Goal: Information Seeking & Learning: Learn about a topic

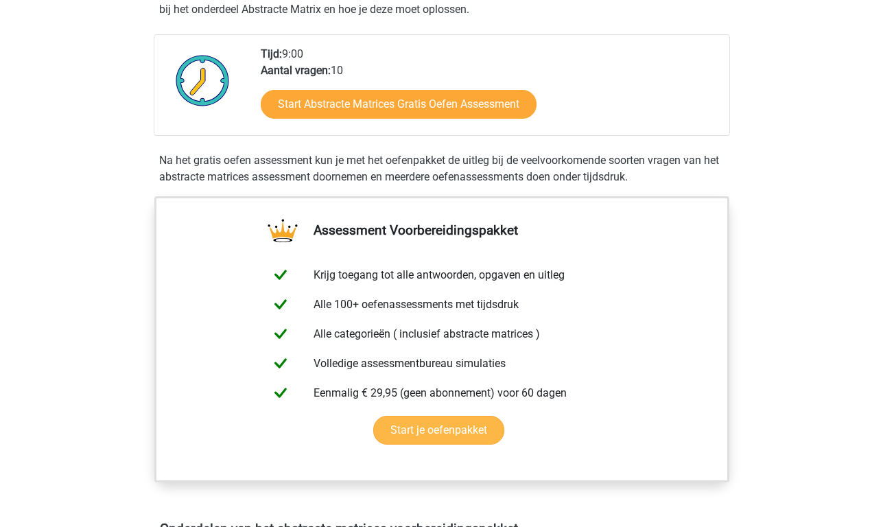
scroll to position [326, 0]
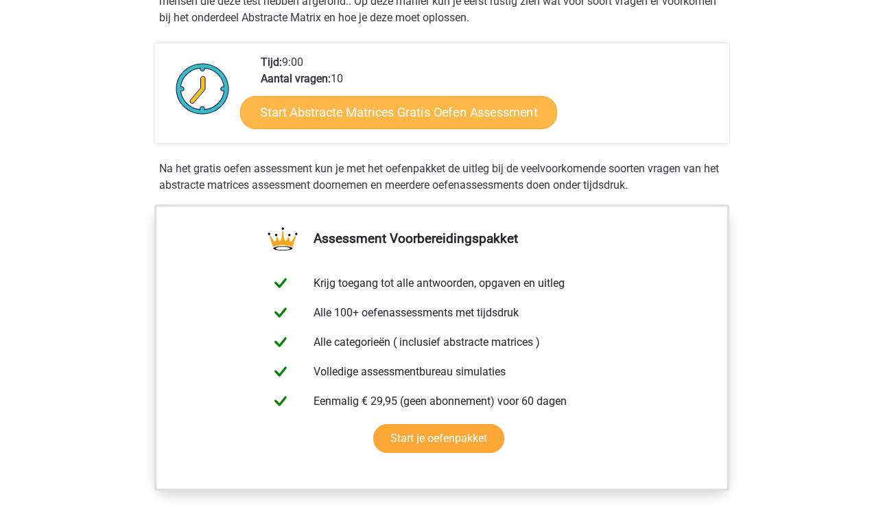
click at [394, 122] on link "Start Abstracte Matrices Gratis Oefen Assessment" at bounding box center [398, 111] width 317 height 33
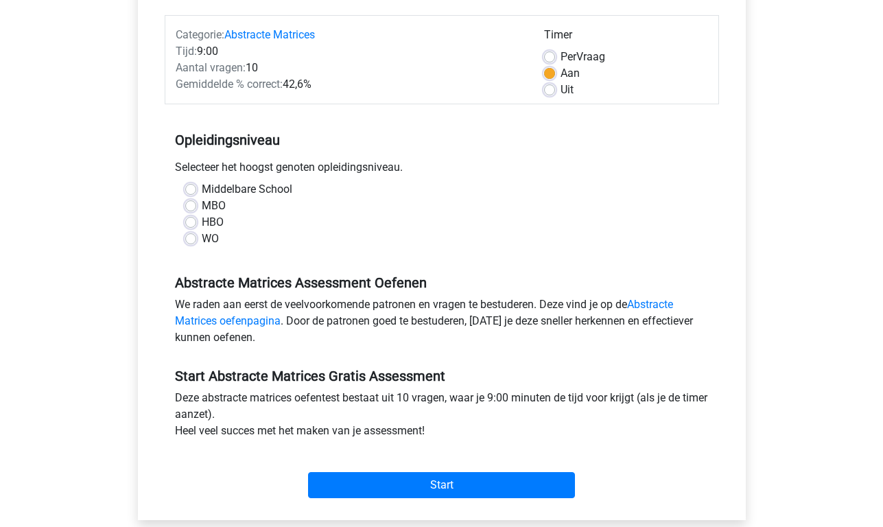
scroll to position [183, 0]
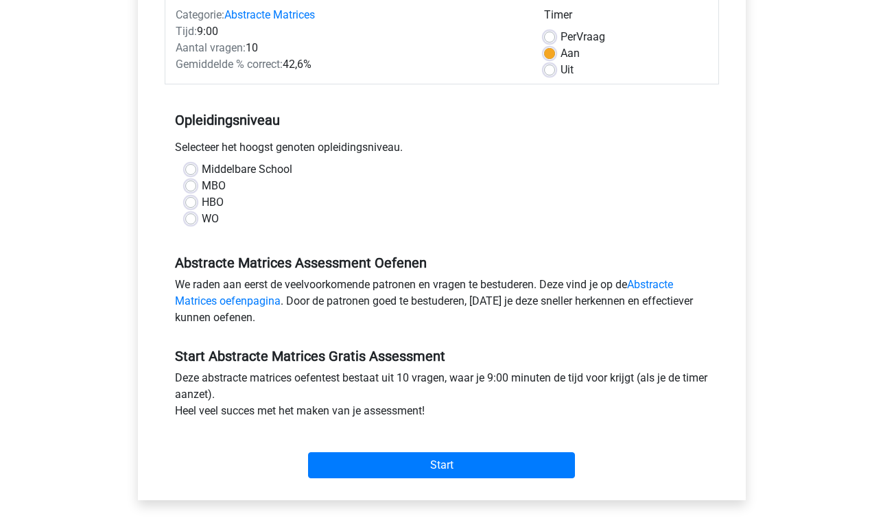
click at [202, 218] on label "WO" at bounding box center [210, 219] width 17 height 16
click at [192, 218] on input "WO" at bounding box center [190, 218] width 11 height 14
radio input "true"
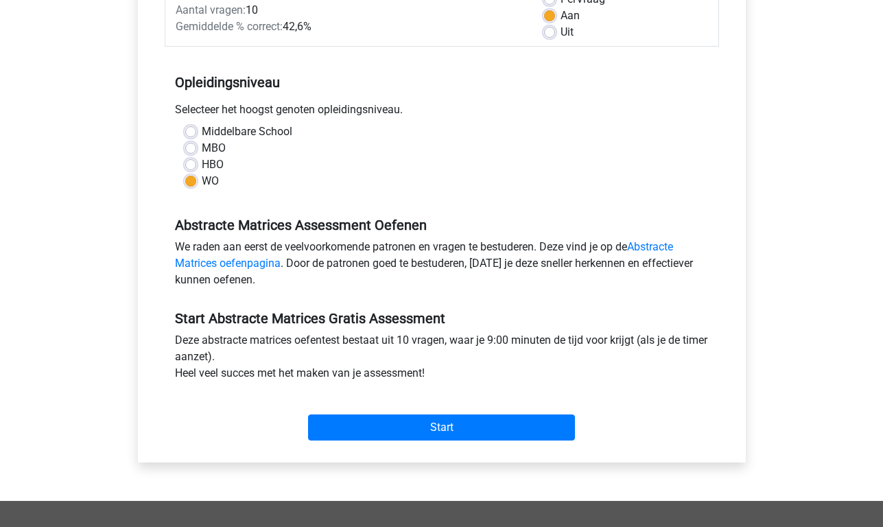
scroll to position [232, 0]
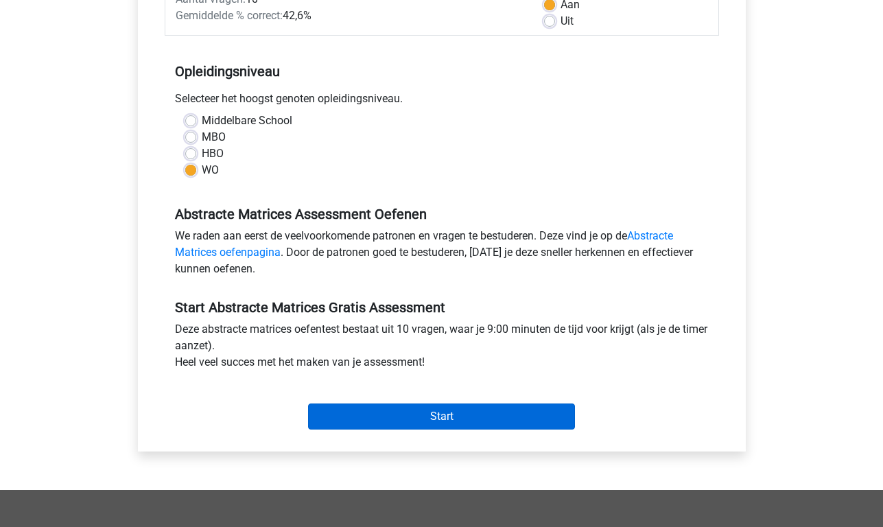
click at [373, 416] on input "Start" at bounding box center [441, 416] width 267 height 26
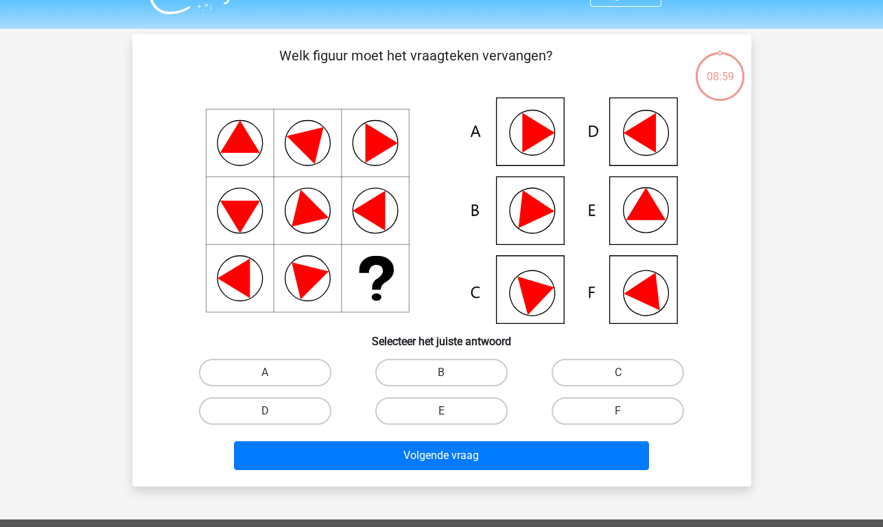
scroll to position [32, 0]
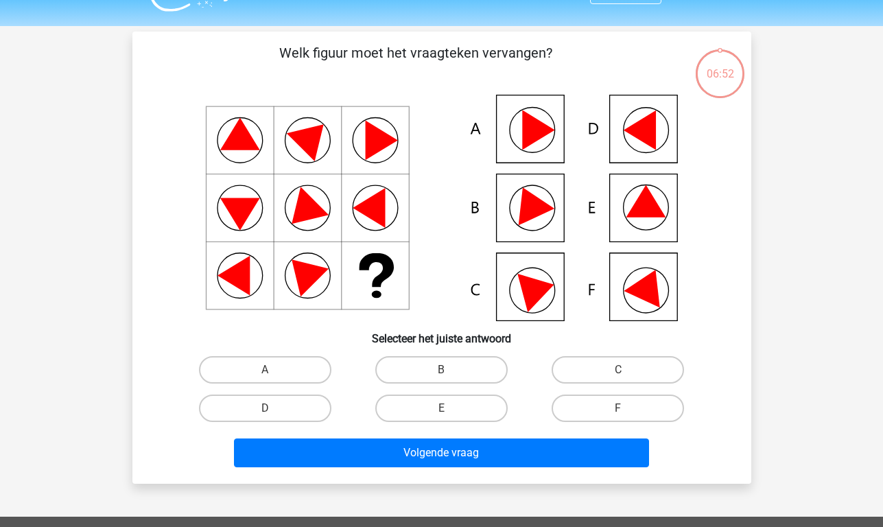
click at [643, 198] on icon at bounding box center [645, 201] width 40 height 32
click at [432, 418] on label "E" at bounding box center [441, 407] width 132 height 27
click at [441, 417] on input "E" at bounding box center [445, 412] width 9 height 9
radio input "true"
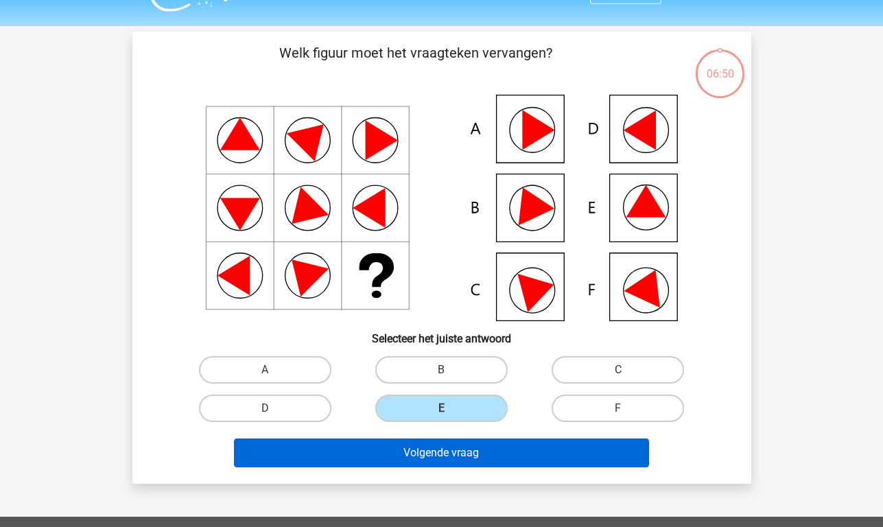
click at [436, 457] on button "Volgende vraag" at bounding box center [441, 452] width 415 height 29
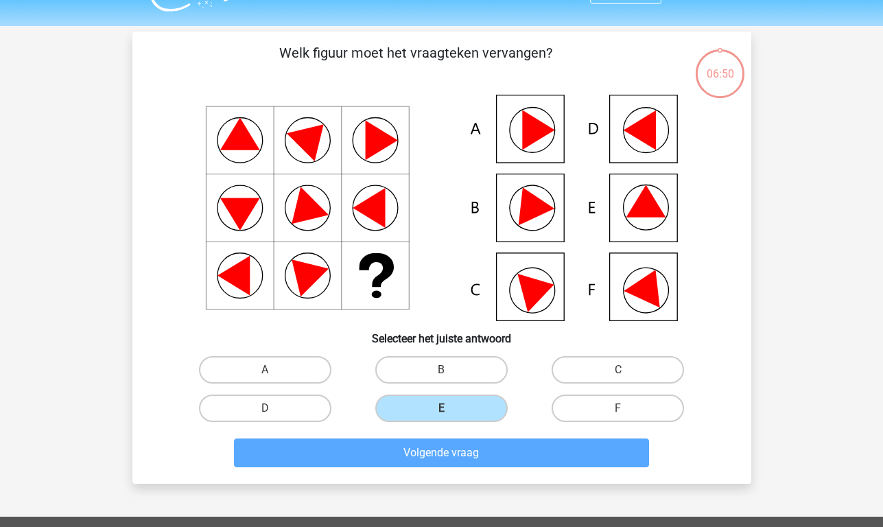
scroll to position [63, 0]
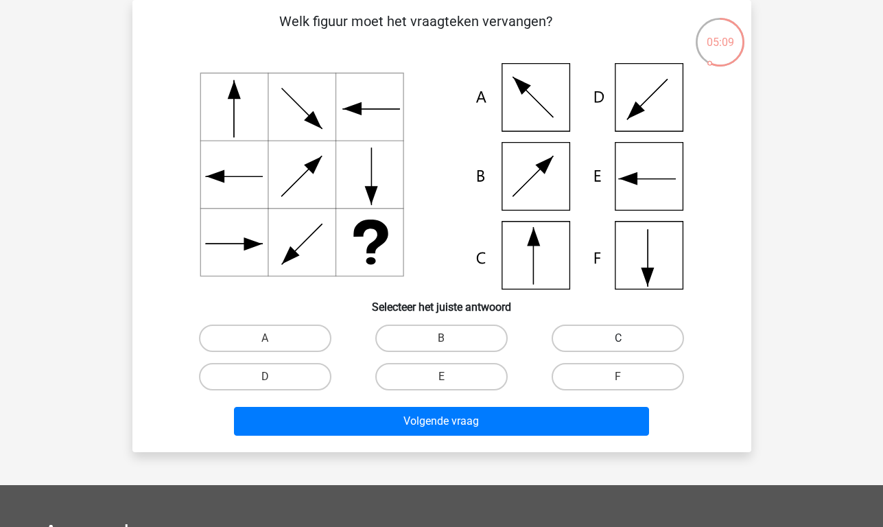
click at [580, 335] on label "C" at bounding box center [617, 337] width 132 height 27
click at [618, 338] on input "C" at bounding box center [622, 342] width 9 height 9
radio input "true"
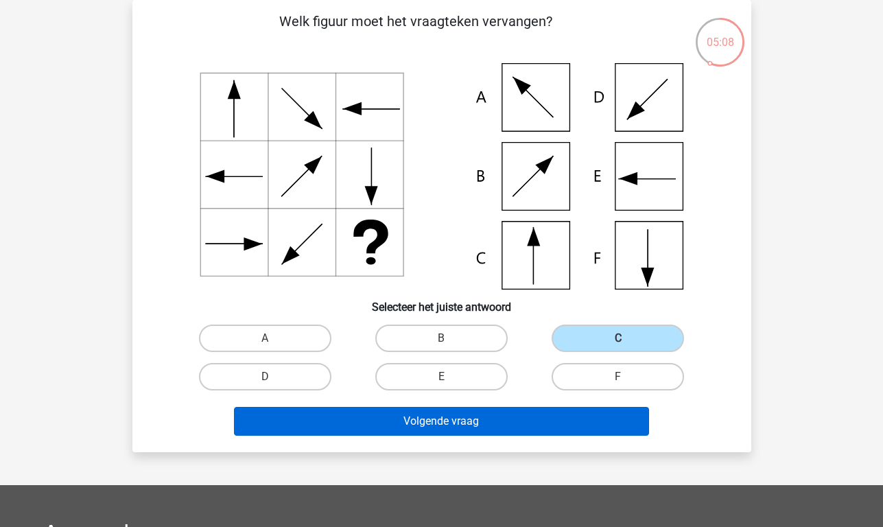
click at [506, 419] on button "Volgende vraag" at bounding box center [441, 421] width 415 height 29
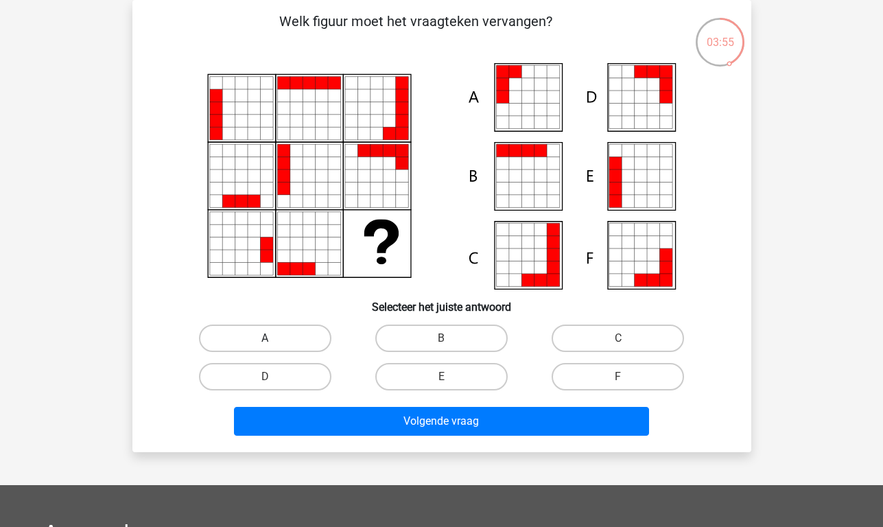
click at [277, 338] on label "A" at bounding box center [265, 337] width 132 height 27
click at [274, 338] on input "A" at bounding box center [269, 342] width 9 height 9
radio input "true"
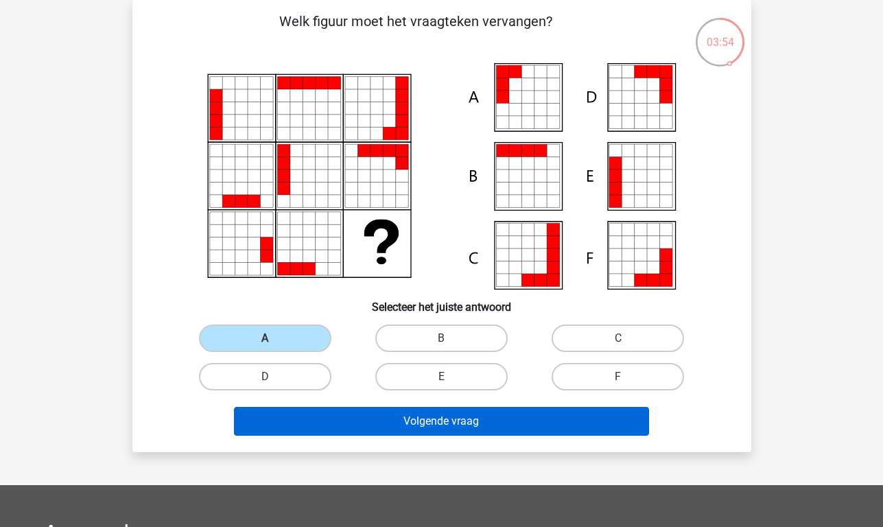
click at [446, 424] on button "Volgende vraag" at bounding box center [441, 421] width 415 height 29
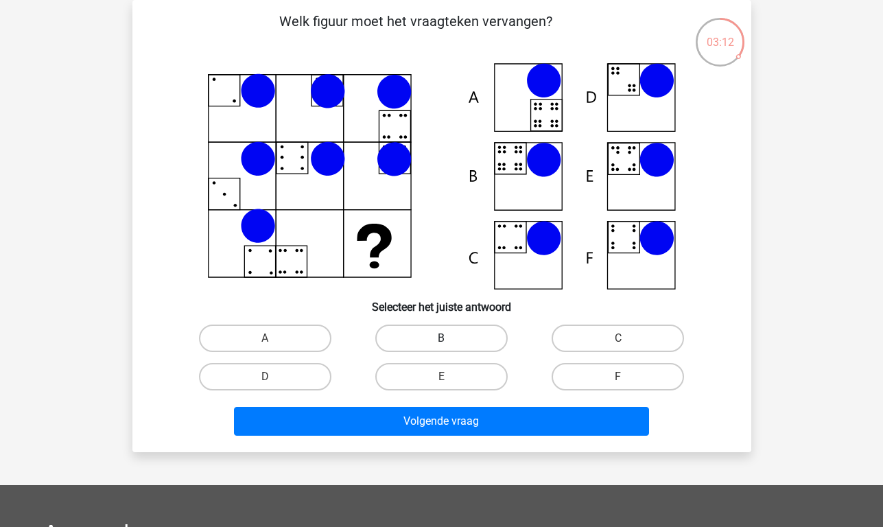
click at [446, 331] on label "B" at bounding box center [441, 337] width 132 height 27
click at [446, 338] on input "B" at bounding box center [445, 342] width 9 height 9
radio input "true"
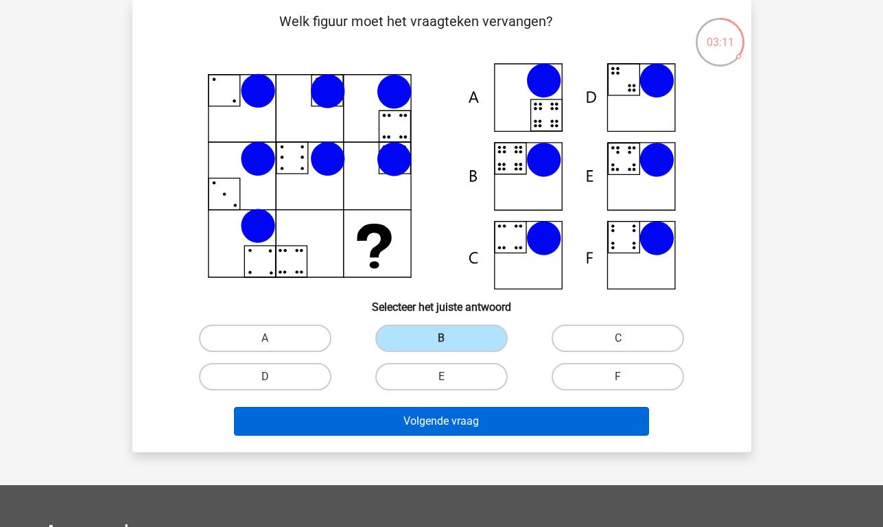
click at [460, 427] on button "Volgende vraag" at bounding box center [441, 421] width 415 height 29
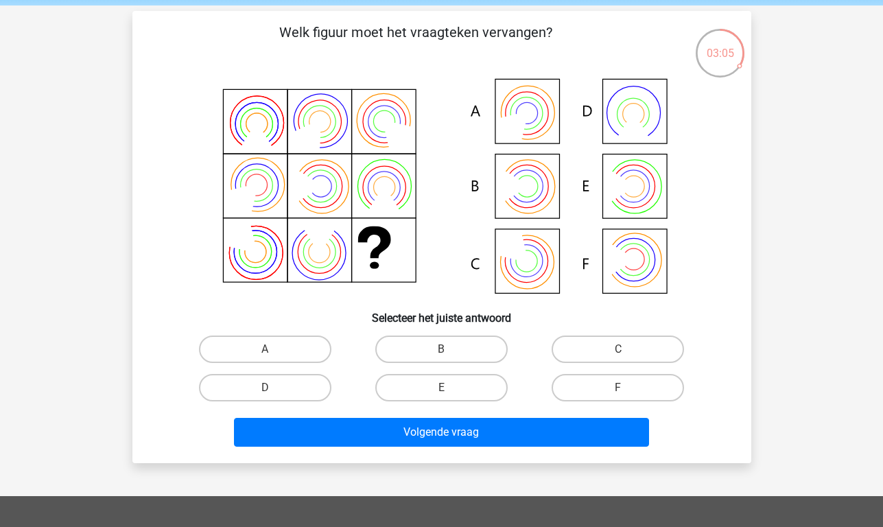
scroll to position [56, 0]
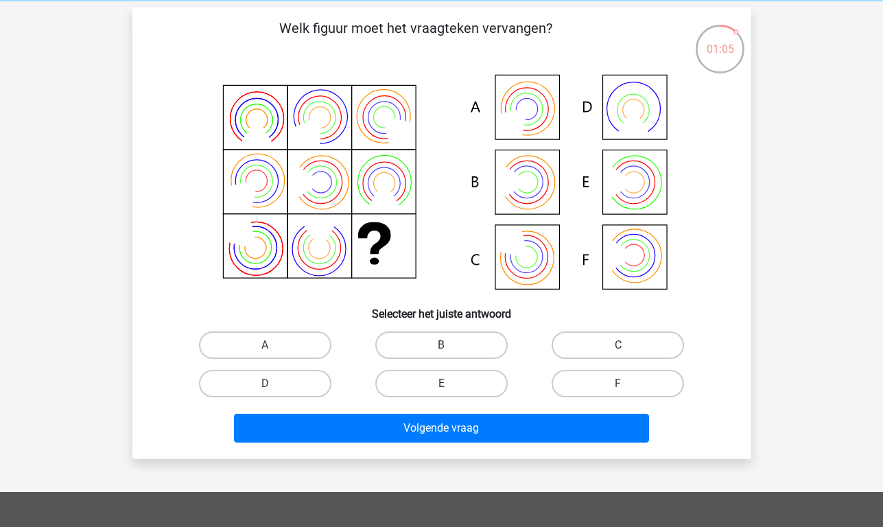
click at [645, 192] on icon at bounding box center [633, 182] width 32 height 32
click at [459, 382] on label "E" at bounding box center [441, 383] width 132 height 27
click at [450, 383] on input "E" at bounding box center [445, 387] width 9 height 9
radio input "true"
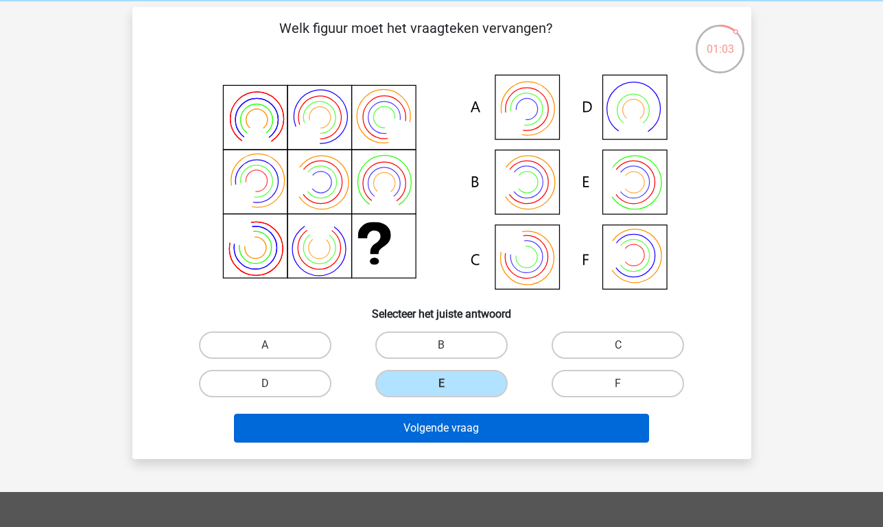
click at [449, 427] on button "Volgende vraag" at bounding box center [441, 428] width 415 height 29
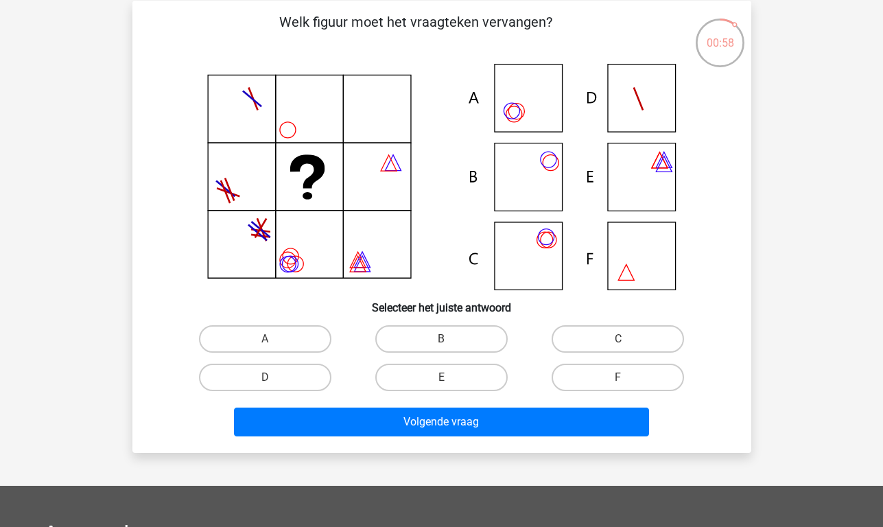
scroll to position [62, 0]
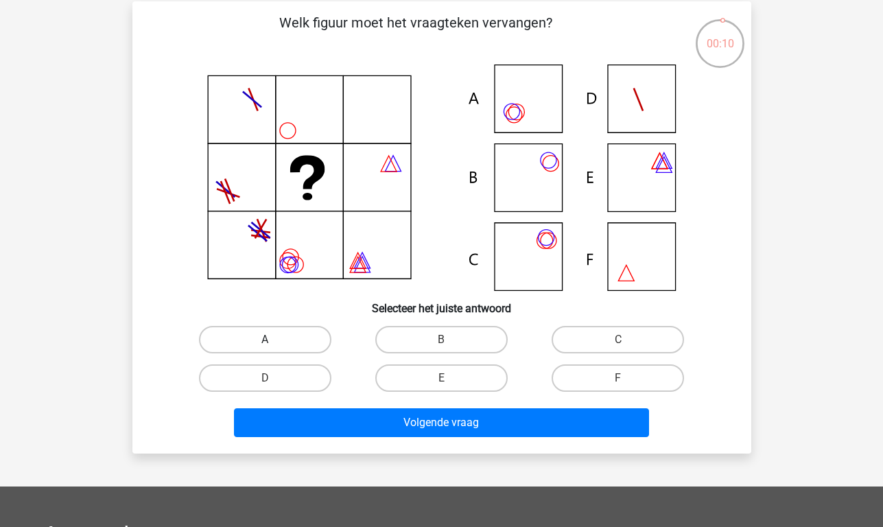
click at [291, 340] on label "A" at bounding box center [265, 339] width 132 height 27
click at [274, 340] on input "A" at bounding box center [269, 343] width 9 height 9
radio input "true"
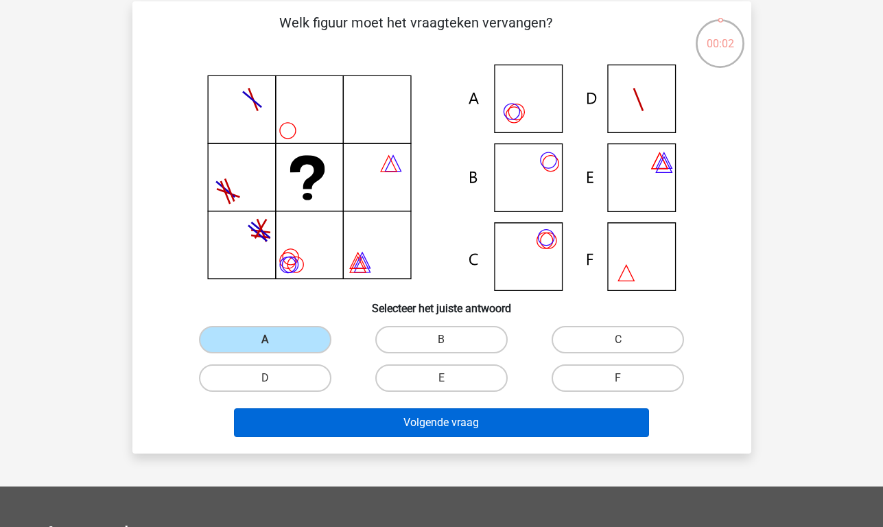
click at [358, 420] on button "Volgende vraag" at bounding box center [441, 422] width 415 height 29
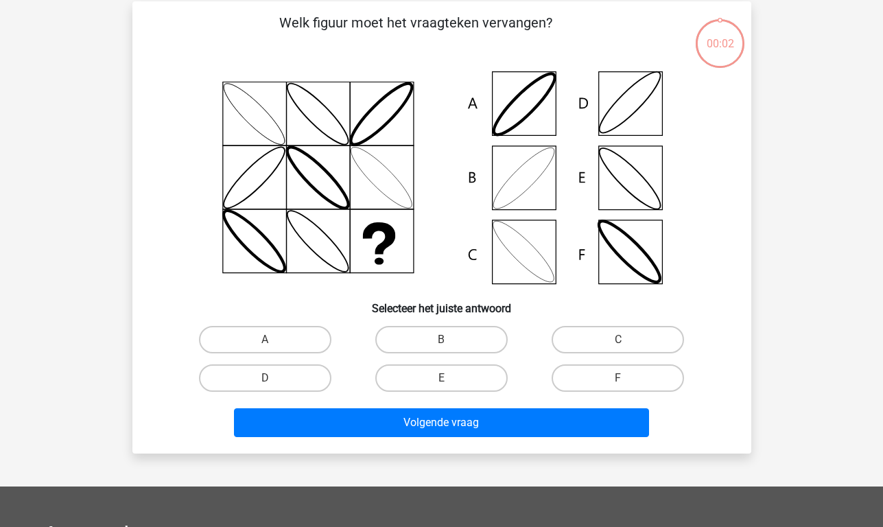
scroll to position [63, 0]
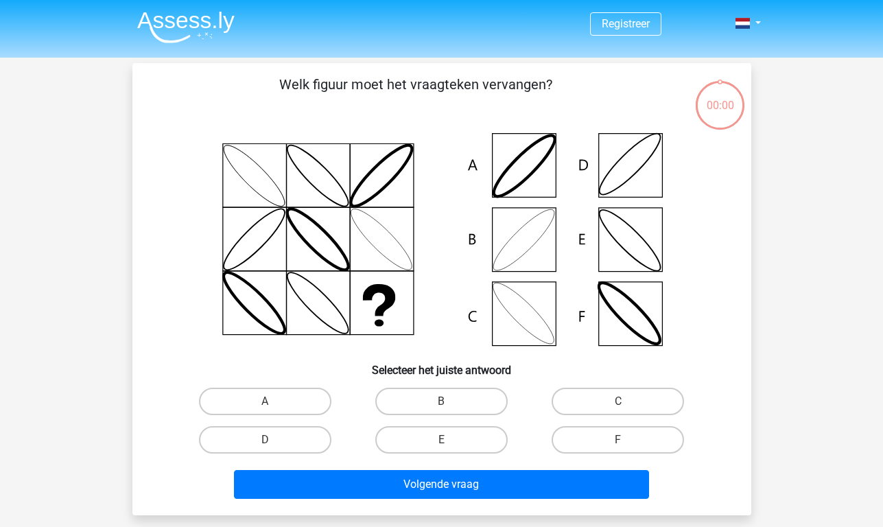
scroll to position [63, 0]
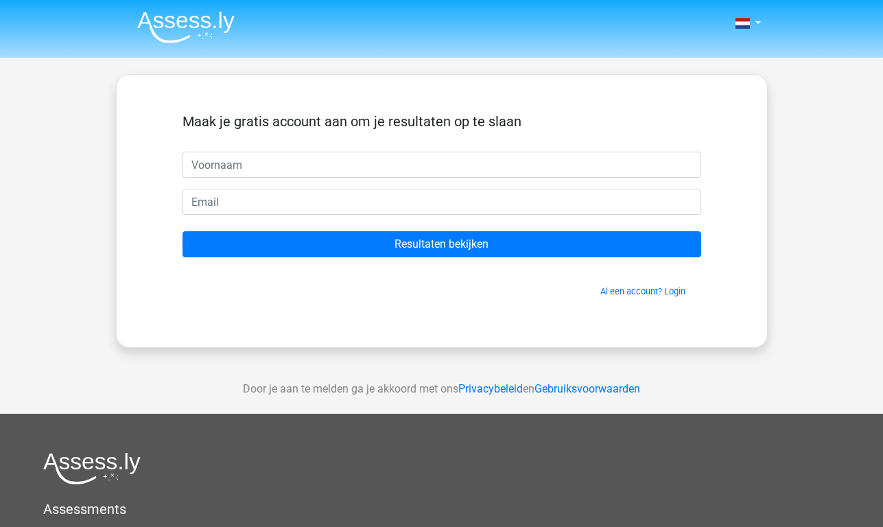
scroll to position [63, 0]
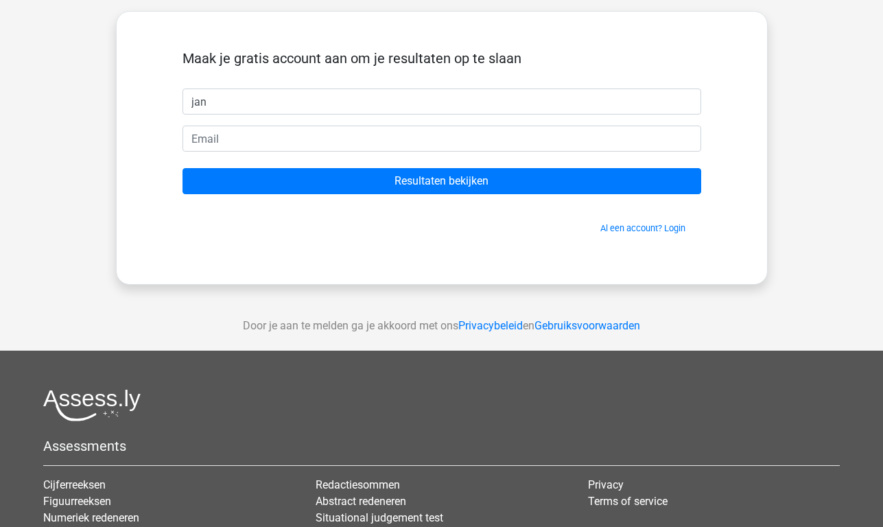
type input "jan"
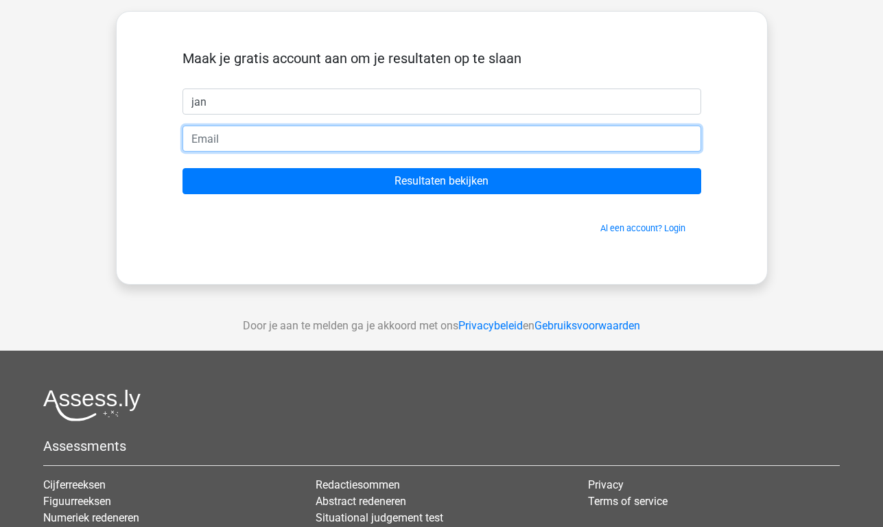
click at [383, 139] on input "email" at bounding box center [441, 138] width 518 height 26
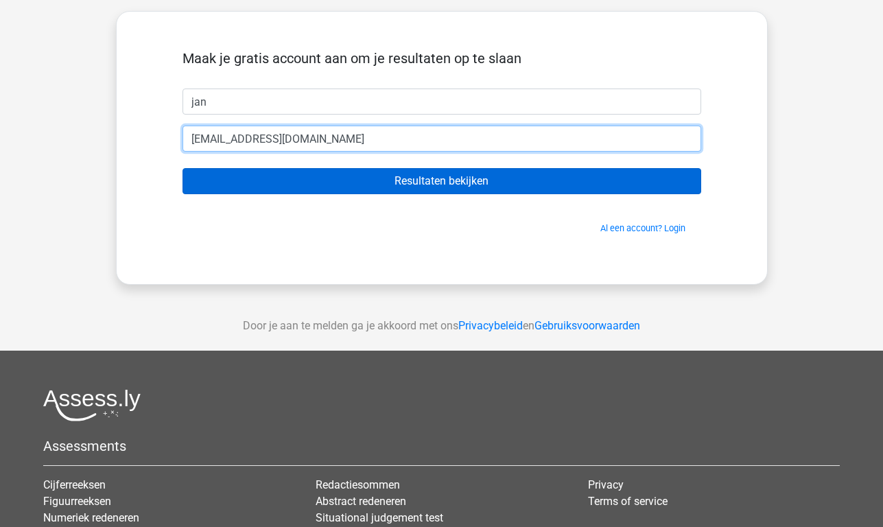
type input "[EMAIL_ADDRESS][DOMAIN_NAME]"
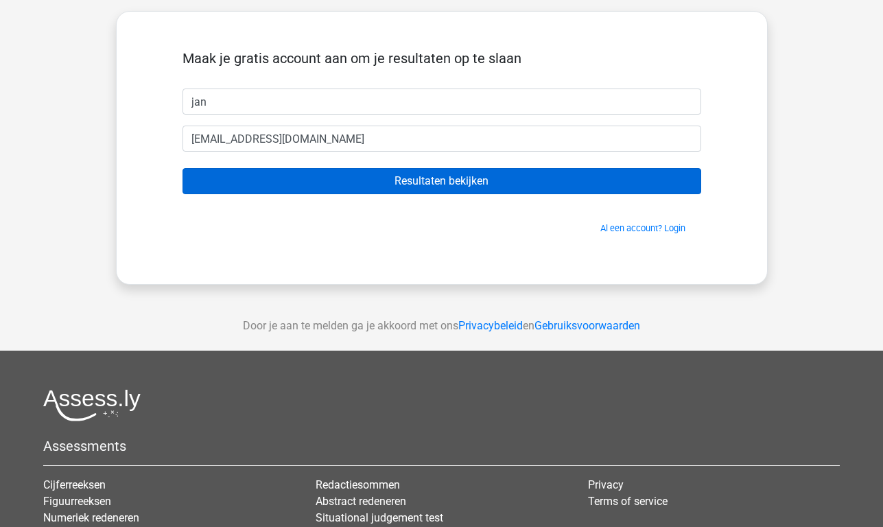
click at [413, 175] on input "Resultaten bekijken" at bounding box center [441, 181] width 518 height 26
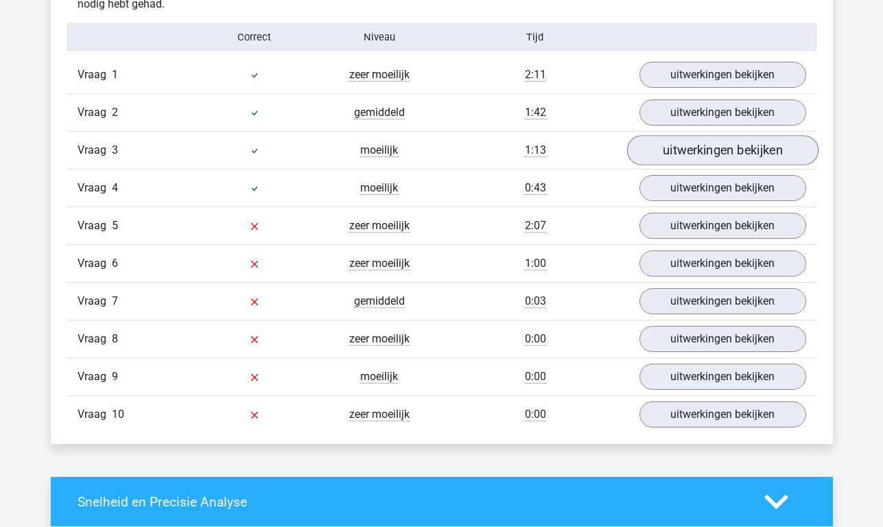
scroll to position [1125, 0]
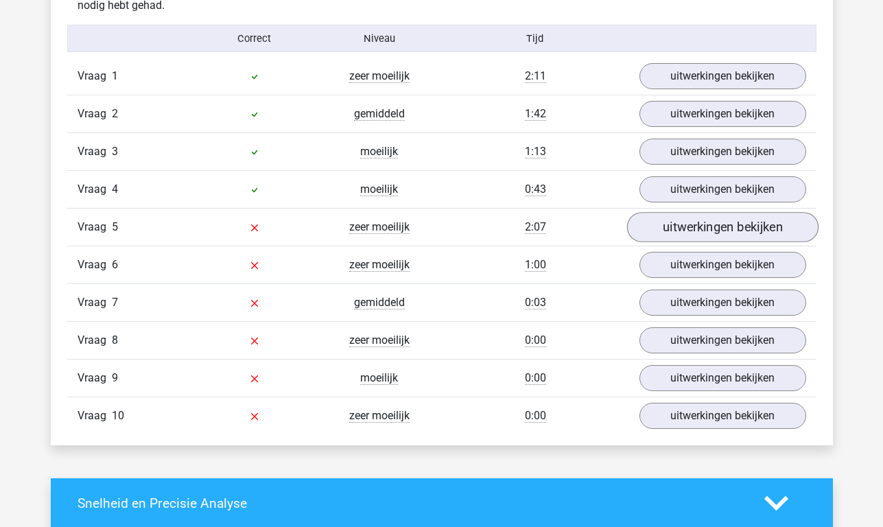
click at [755, 230] on link "uitwerkingen bekijken" at bounding box center [721, 227] width 191 height 30
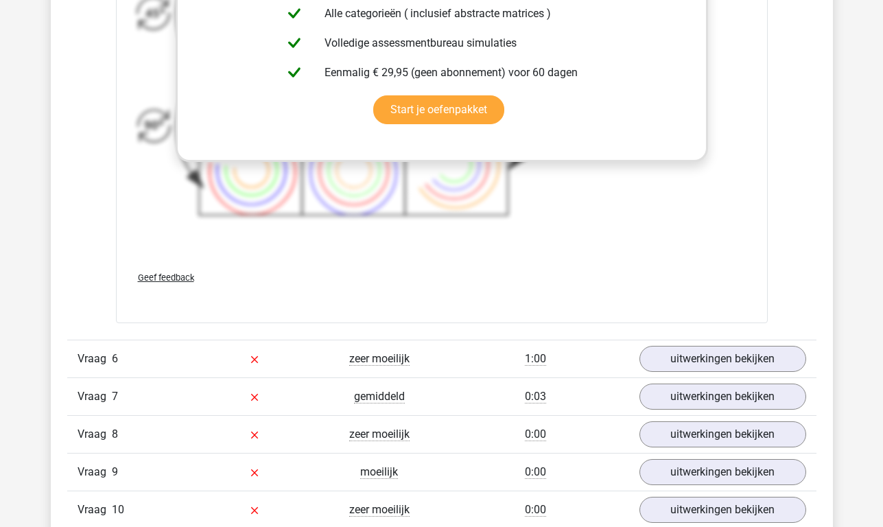
scroll to position [2116, 0]
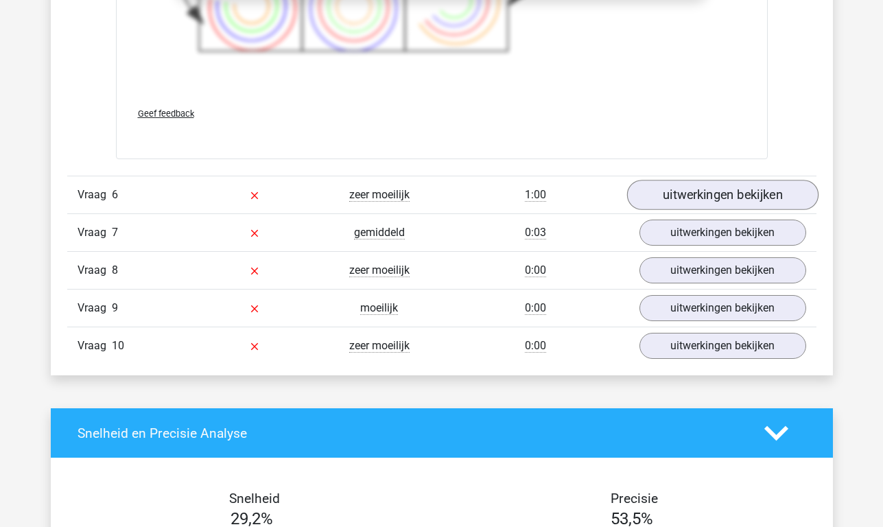
click at [673, 193] on link "uitwerkingen bekijken" at bounding box center [721, 195] width 191 height 30
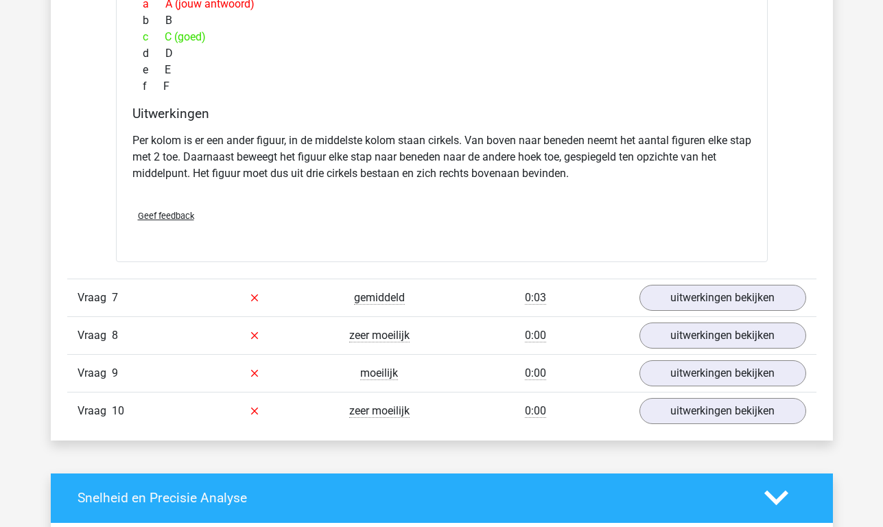
scroll to position [2626, 0]
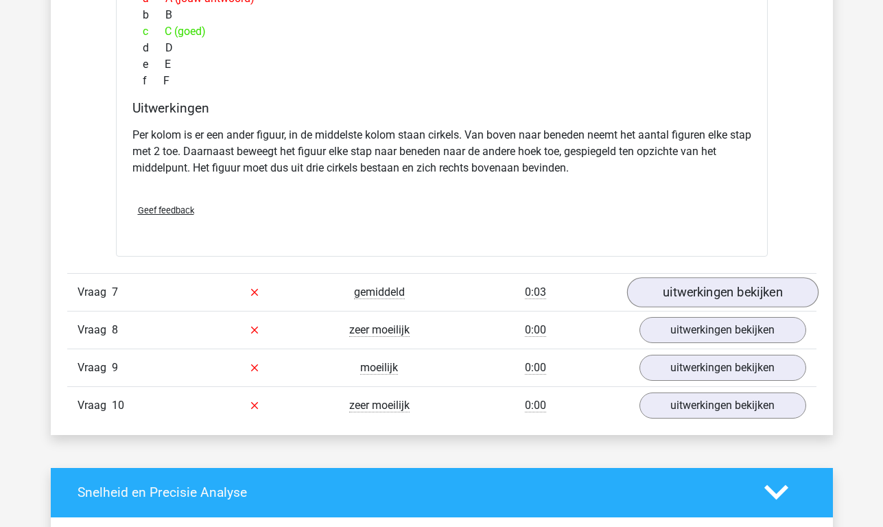
click at [689, 292] on link "uitwerkingen bekijken" at bounding box center [721, 292] width 191 height 30
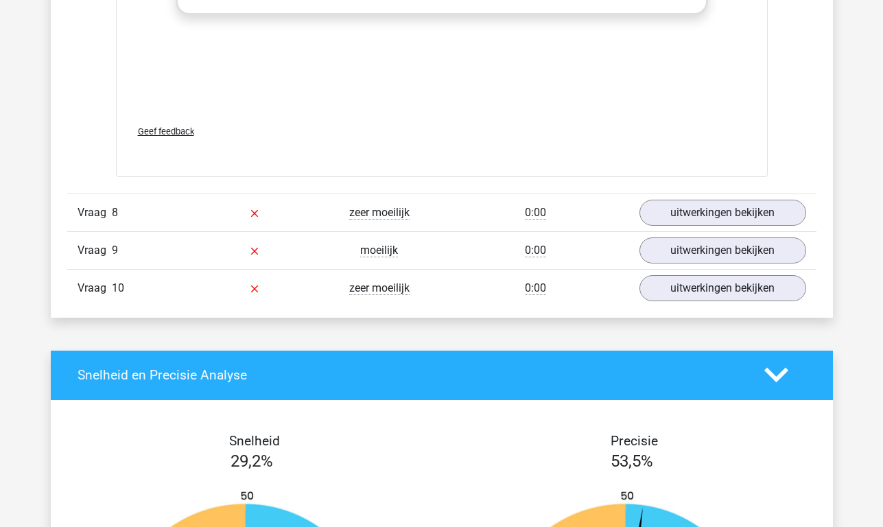
scroll to position [3694, 0]
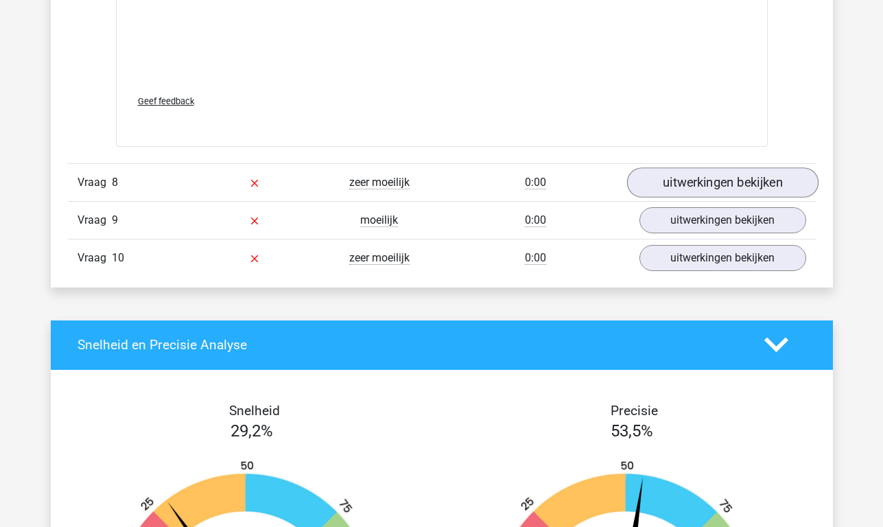
click at [728, 179] on link "uitwerkingen bekijken" at bounding box center [721, 182] width 191 height 30
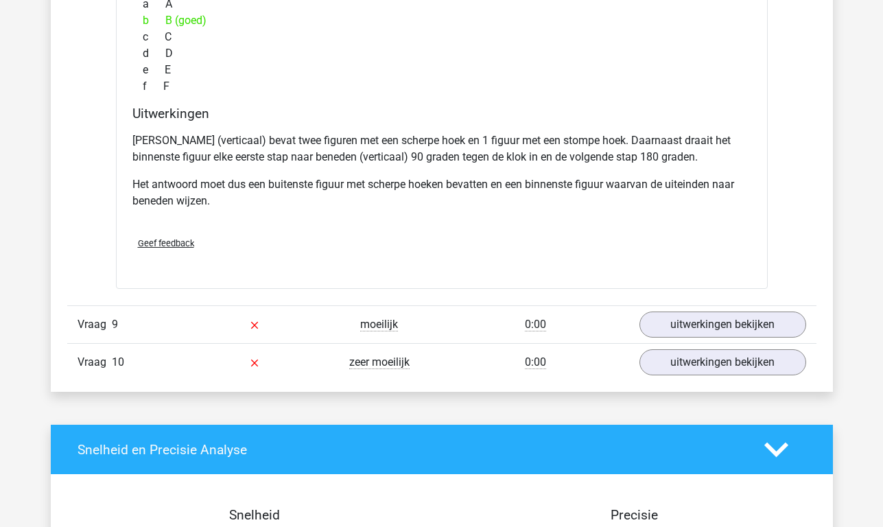
scroll to position [4187, 0]
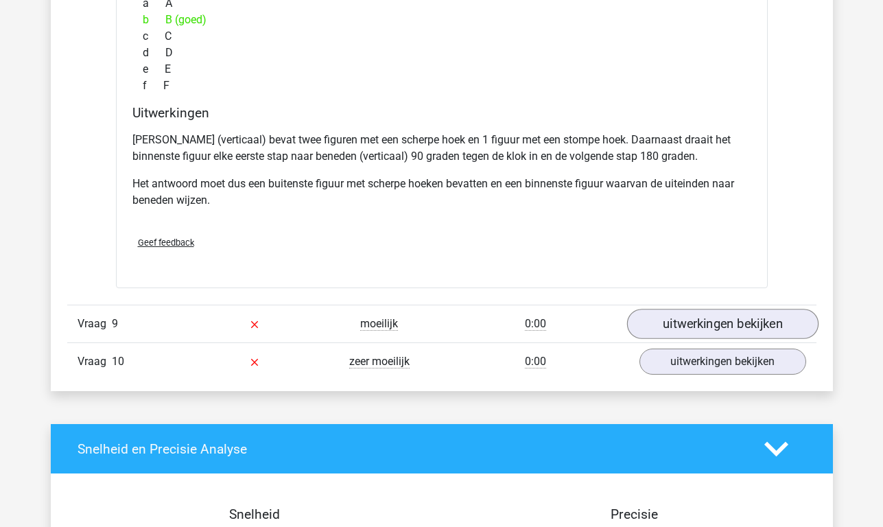
click at [710, 319] on link "uitwerkingen bekijken" at bounding box center [721, 324] width 191 height 30
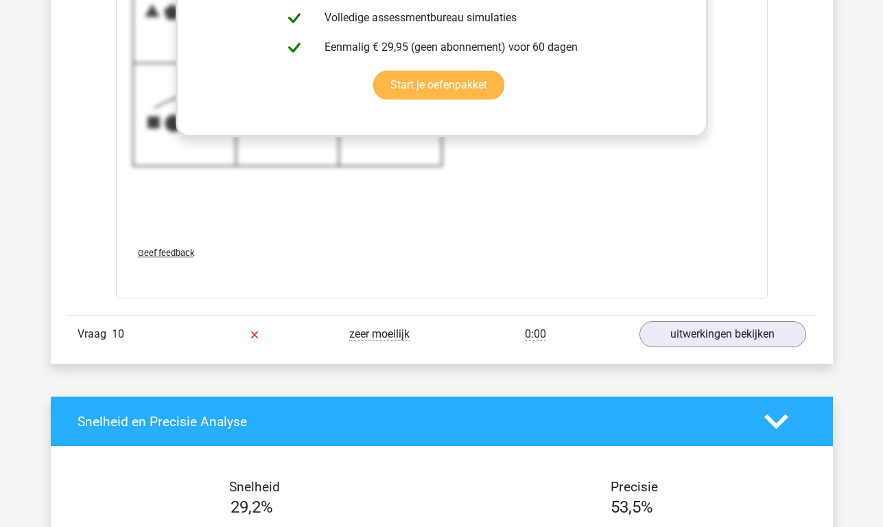
scroll to position [5155, 0]
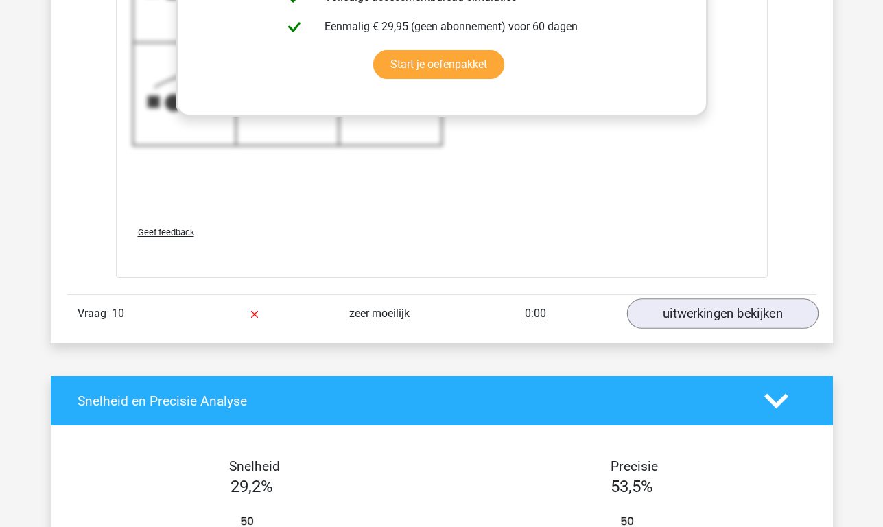
click at [701, 307] on link "uitwerkingen bekijken" at bounding box center [721, 313] width 191 height 30
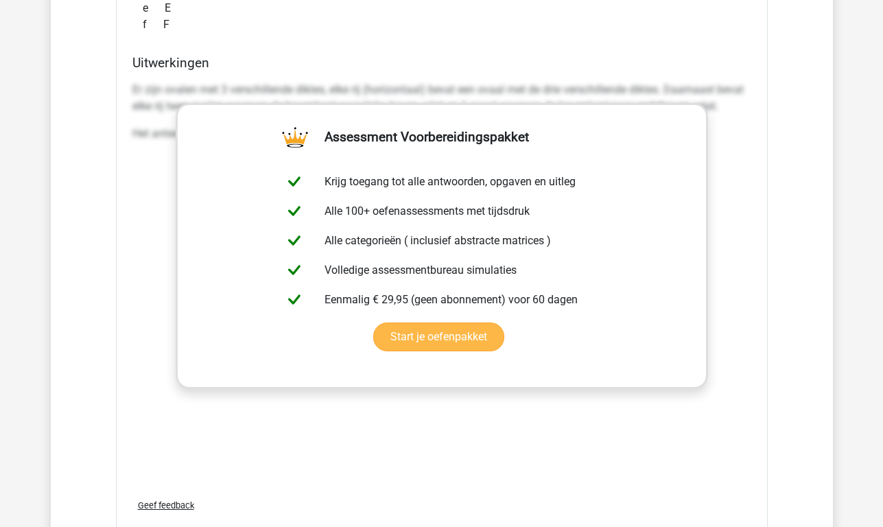
scroll to position [3197, 0]
